Goal: Task Accomplishment & Management: Use online tool/utility

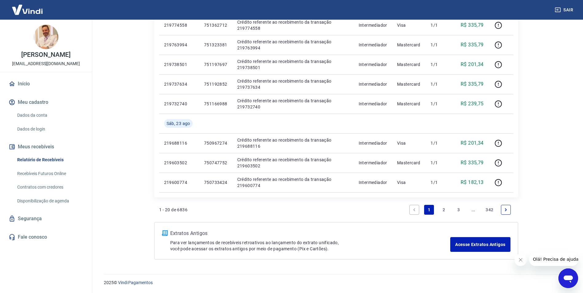
scroll to position [386, 0]
click at [444, 209] on link "2" at bounding box center [444, 210] width 10 height 10
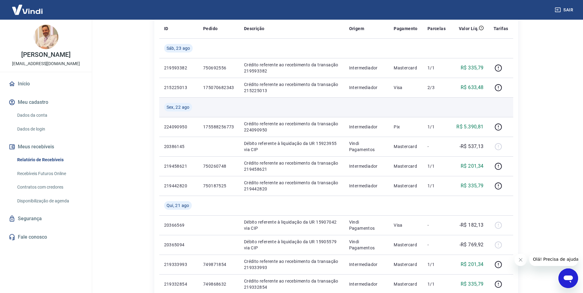
scroll to position [92, 0]
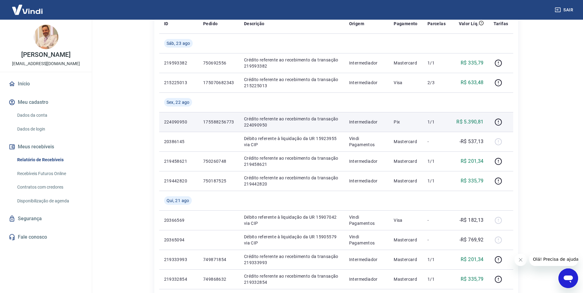
click at [221, 122] on p "175588256773" at bounding box center [218, 122] width 31 height 6
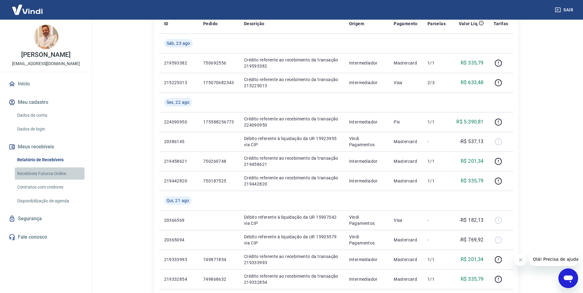
click at [46, 171] on link "Recebíveis Futuros Online" at bounding box center [50, 173] width 70 height 13
